Goal: Transaction & Acquisition: Purchase product/service

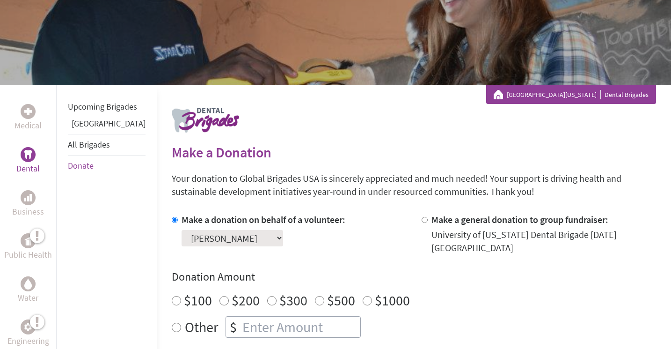
scroll to position [140, 0]
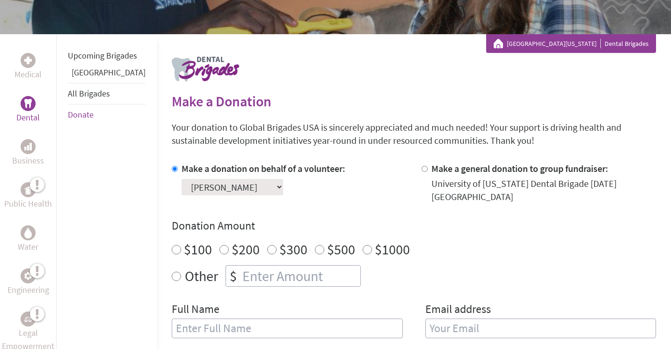
radio input "true"
click at [241, 271] on input "number" at bounding box center [301, 275] width 120 height 21
type input "1250"
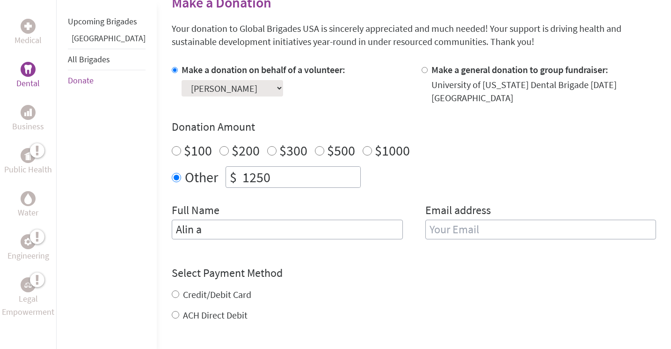
scroll to position [239, 0]
type input "[PERSON_NAME]"
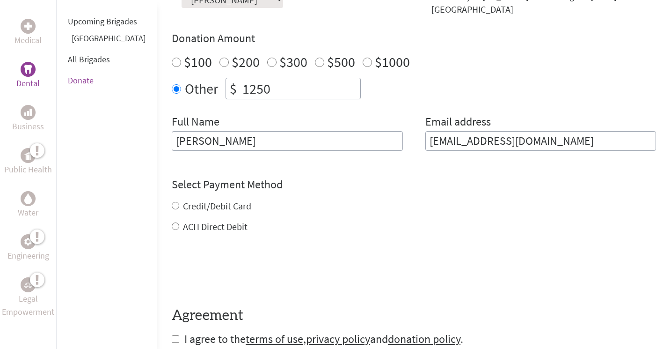
scroll to position [333, 0]
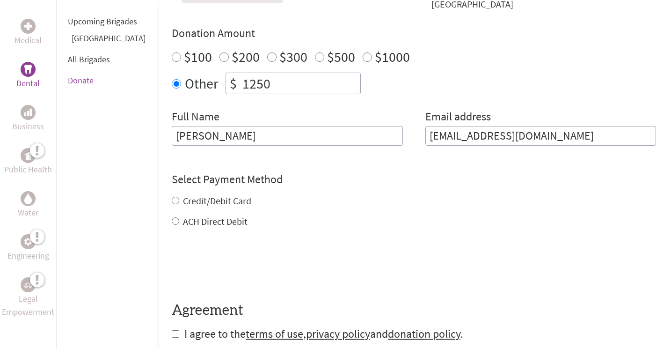
type input "[EMAIL_ADDRESS][DOMAIN_NAME]"
click at [207, 215] on form "Make a donation on behalf of a volunteer: Select a volunteer... [PERSON_NAME] […" at bounding box center [414, 156] width 484 height 372
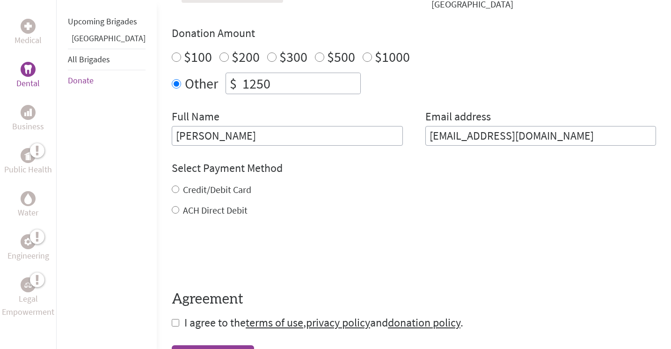
click at [183, 204] on label "ACH Direct Debit" at bounding box center [215, 210] width 65 height 12
click at [179, 206] on input "ACH Direct Debit" at bounding box center [175, 209] width 7 height 7
radio input "true"
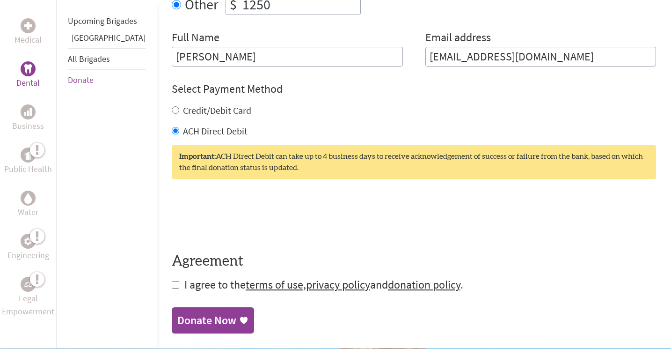
scroll to position [413, 0]
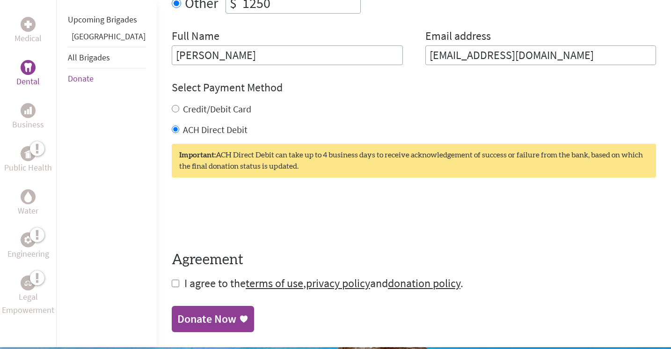
click at [172, 279] on input "checkbox" at bounding box center [175, 282] width 7 height 7
checkbox input "true"
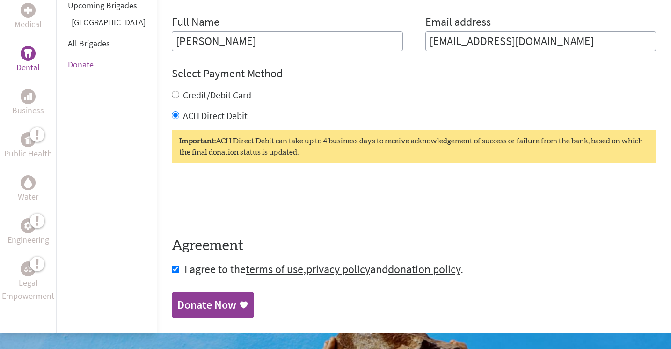
scroll to position [432, 0]
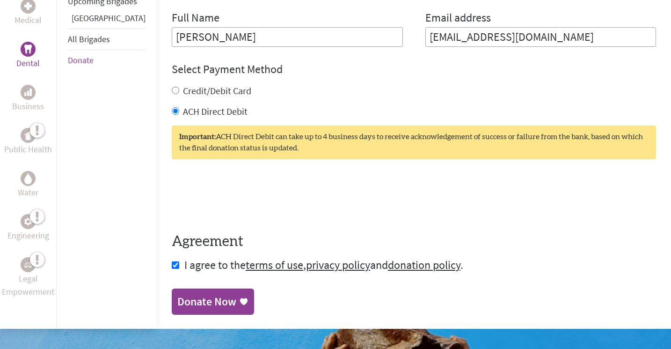
click at [240, 298] on icon at bounding box center [243, 301] width 7 height 7
